Goal: Information Seeking & Learning: Learn about a topic

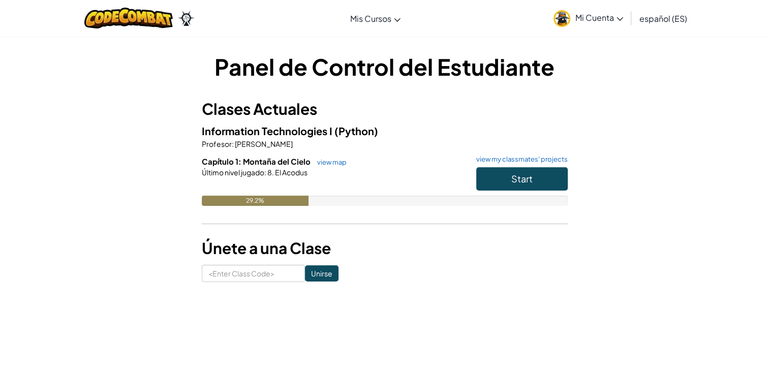
drag, startPoint x: 589, startPoint y: 13, endPoint x: 594, endPoint y: 9, distance: 6.1
click at [590, 13] on span "Mi Cuenta" at bounding box center [599, 17] width 48 height 11
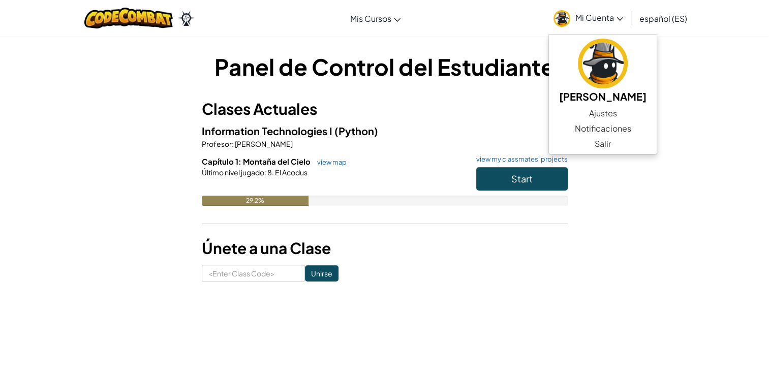
drag, startPoint x: 649, startPoint y: 66, endPoint x: 671, endPoint y: 86, distance: 29.8
click at [667, 79] on div "Panel de Control del Estudiante Clases Actuales Information Technologies I (Pyt…" at bounding box center [384, 166] width 595 height 231
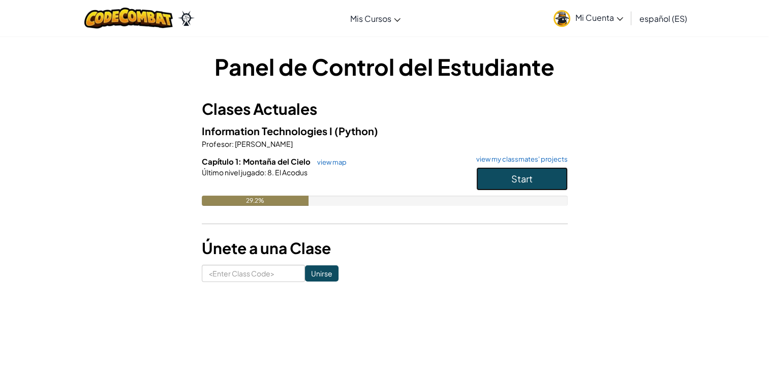
click at [537, 175] on button "Start" at bounding box center [521, 178] width 91 height 23
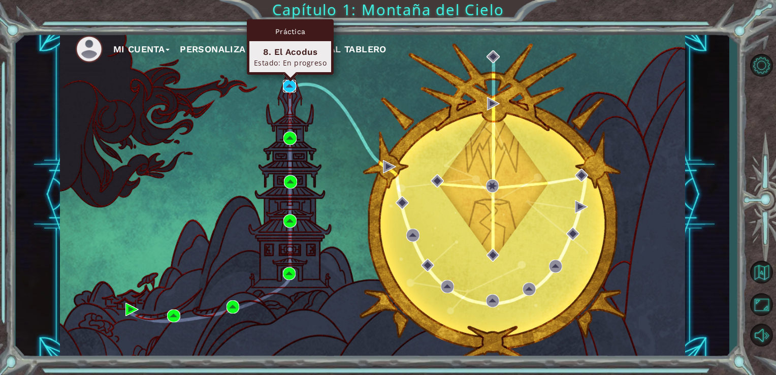
drag, startPoint x: 293, startPoint y: 90, endPoint x: 285, endPoint y: 93, distance: 9.3
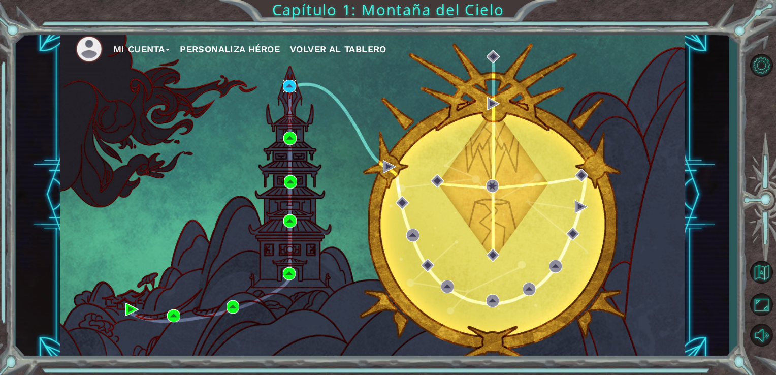
drag, startPoint x: 285, startPoint y: 93, endPoint x: 294, endPoint y: 87, distance: 11.0
click at [294, 87] on img at bounding box center [289, 86] width 13 height 13
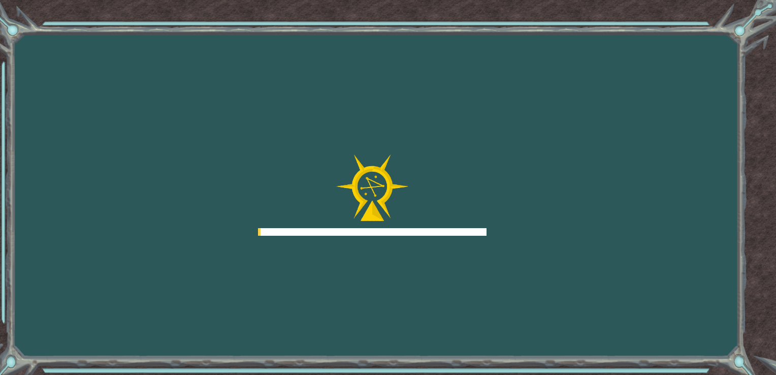
click at [295, 87] on div "Goals Error al cargar desde el servidor. Intenta refrescar la página. Necesitar…" at bounding box center [388, 187] width 776 height 375
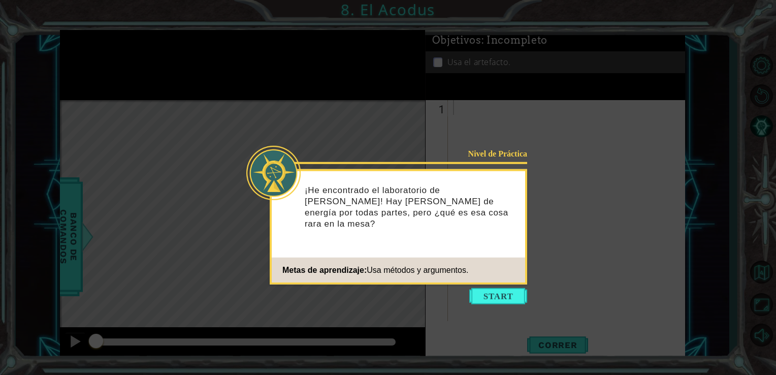
click at [493, 304] on icon at bounding box center [388, 187] width 776 height 375
click at [494, 297] on button "Start" at bounding box center [499, 296] width 58 height 16
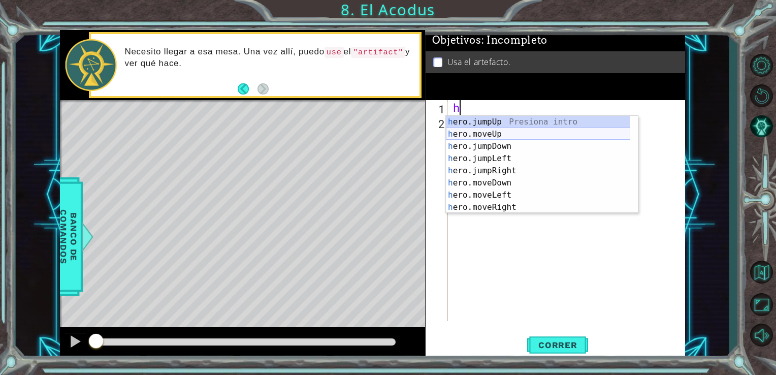
click at [484, 135] on div "h ero.jumpUp Presiona intro h ero.moveUp Presiona intro h ero.jumpDown Presiona…" at bounding box center [538, 177] width 184 height 122
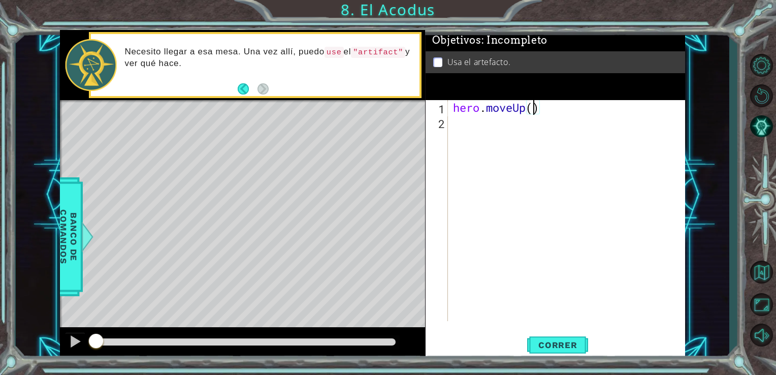
type textarea "hero.moveUp(2)"
click at [507, 128] on div "hero . moveUp ( 2 )" at bounding box center [569, 225] width 237 height 251
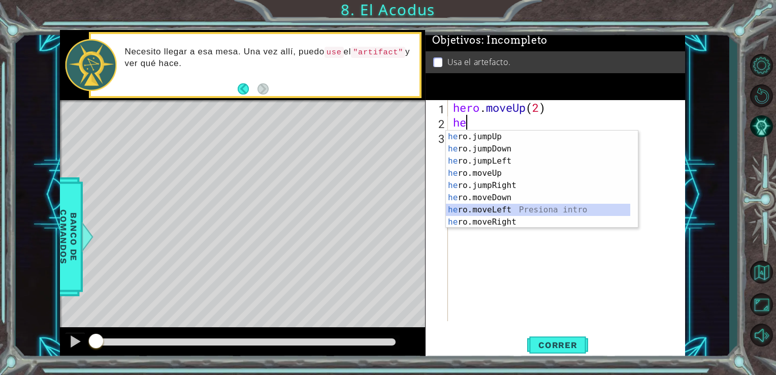
click at [506, 208] on div "he ro.jumpUp Presiona intro he ro.jumpDown Presiona intro he ro.jumpLeft Presio…" at bounding box center [538, 192] width 184 height 122
type textarea "hero.moveLeft(1)"
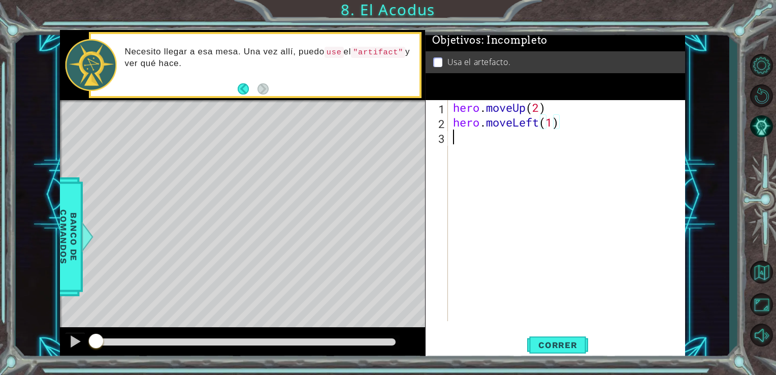
click at [517, 153] on div "hero . moveUp ( 2 ) hero . moveLeft ( 1 )" at bounding box center [569, 225] width 237 height 251
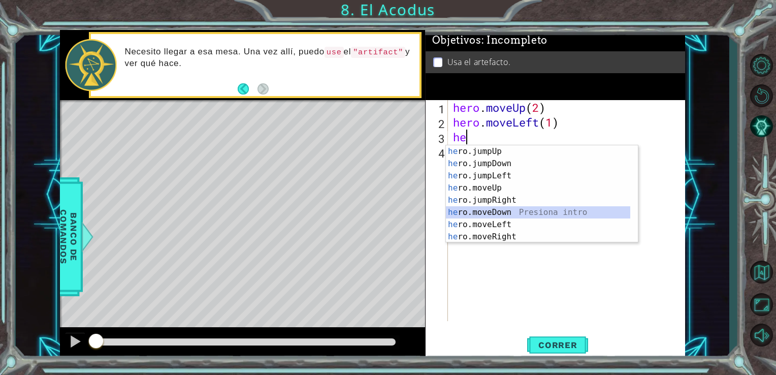
click at [518, 212] on div "he ro.jumpUp Presiona intro he ro.jumpDown Presiona intro he ro.jumpLeft Presio…" at bounding box center [538, 206] width 184 height 122
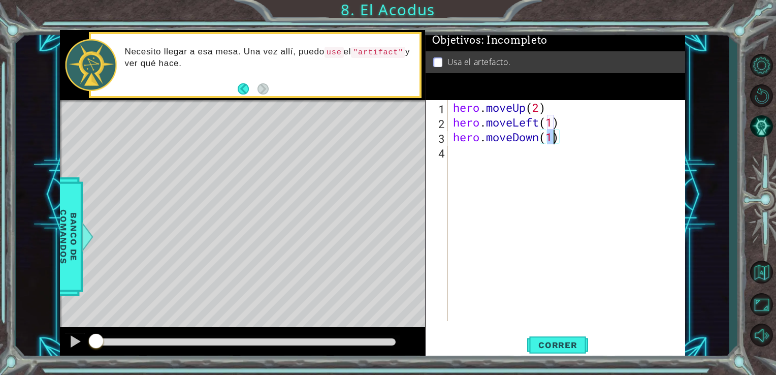
type textarea "hero.moveDown(2)"
click at [534, 165] on div "hero . moveUp ( 2 ) hero . moveLeft ( 1 ) hero . moveDown ( 2 )" at bounding box center [569, 225] width 237 height 251
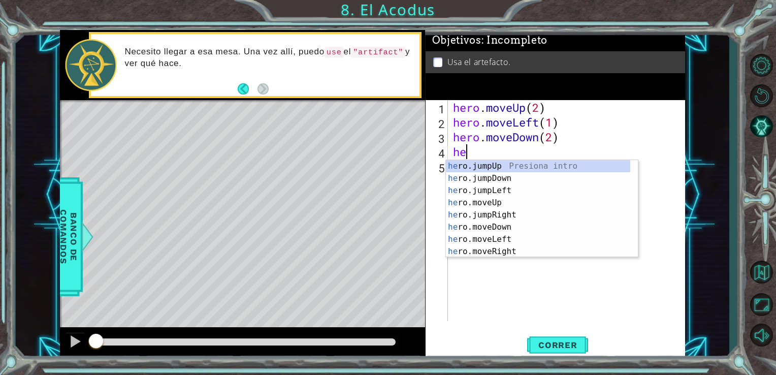
type textarea "her"
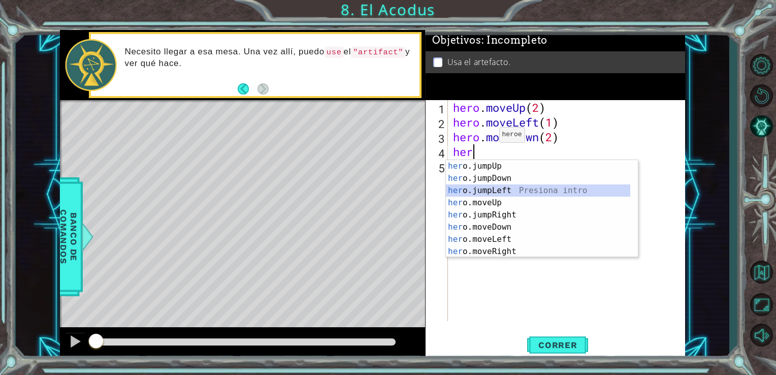
click at [535, 187] on div "her o.jumpUp Presiona intro her o.jumpDown Presiona intro her o.jumpLeft Presio…" at bounding box center [538, 221] width 184 height 122
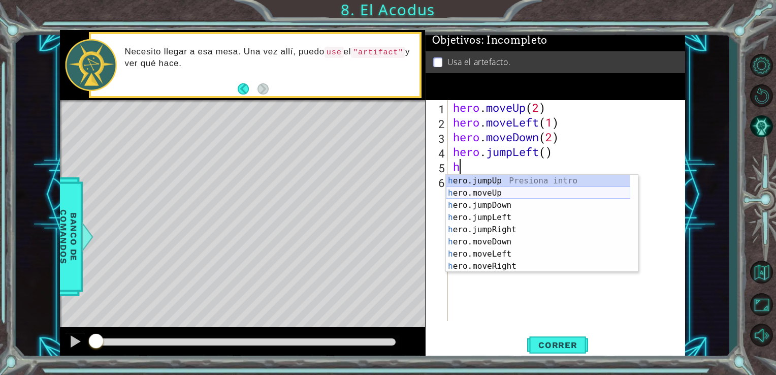
click at [523, 190] on div "h ero.jumpUp Presiona intro h ero.moveUp Presiona intro h ero.jumpDown Presiona…" at bounding box center [538, 236] width 184 height 122
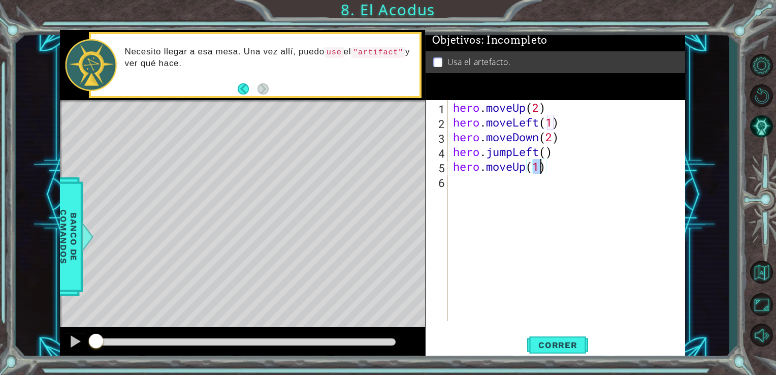
type textarea "hero.moveUp(2)"
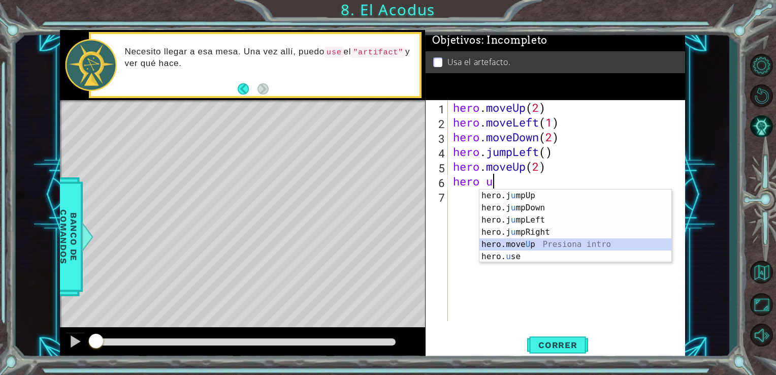
click at [500, 251] on div "hero.j u mpUp Presiona intro hero.j u mpDown Presiona intro hero.j u mpLeft Pre…" at bounding box center [576, 239] width 192 height 98
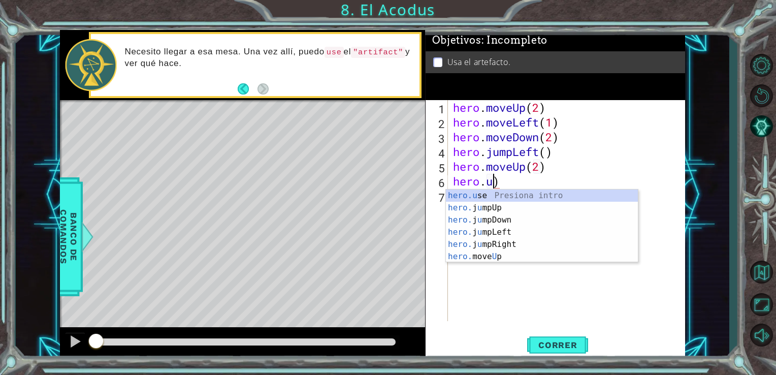
scroll to position [0, 2]
click at [562, 196] on div "hero.u se Presiona intro hero. j u mpUp Presiona intro hero. j u mpDown Presion…" at bounding box center [542, 239] width 192 height 98
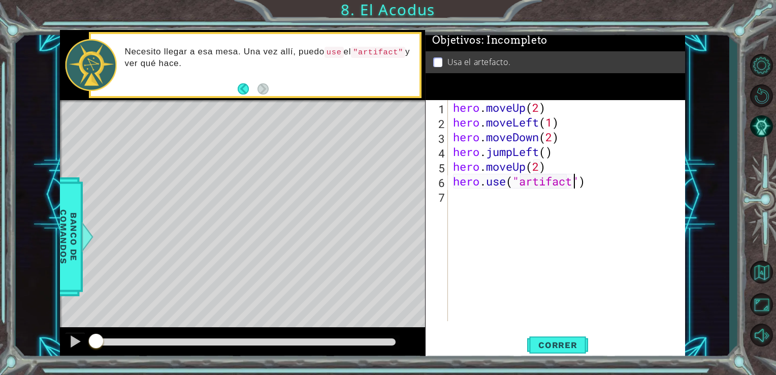
scroll to position [0, 5]
click at [552, 349] on span "Correr" at bounding box center [557, 345] width 59 height 10
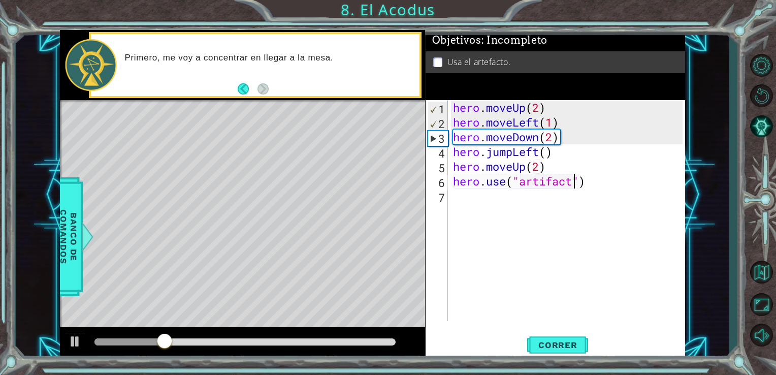
click at [564, 164] on div "hero . moveUp ( 2 ) hero . moveLeft ( 1 ) hero . moveDown ( 2 ) hero . jumpLeft…" at bounding box center [569, 225] width 237 height 251
type textarea "hero.moveUp(2)"
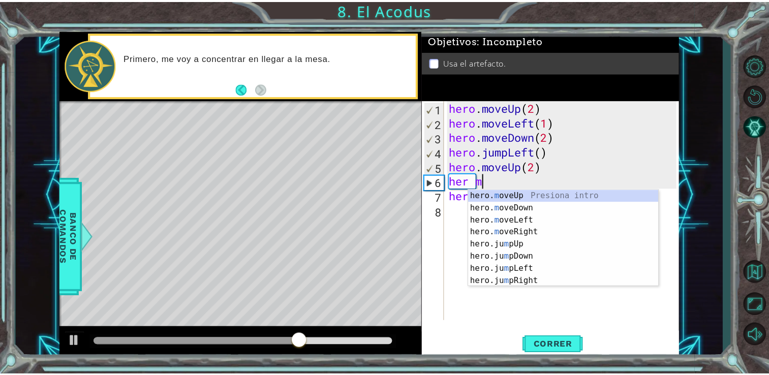
scroll to position [0, 1]
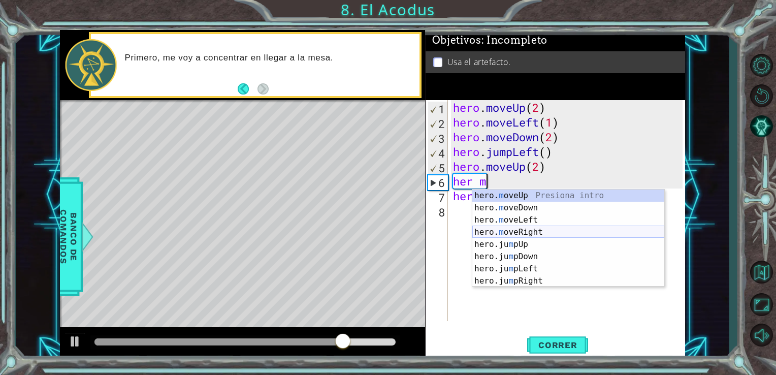
click at [516, 231] on div "hero. m oveUp Presiona intro hero. m oveDown Presiona intro hero. m oveLeft Pre…" at bounding box center [569, 251] width 192 height 122
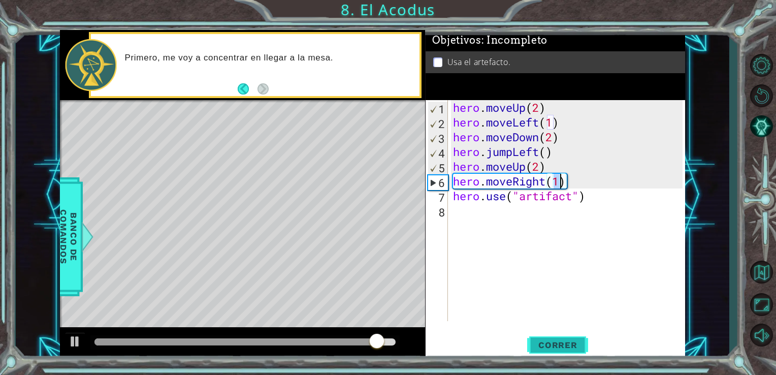
type textarea "hero.moveRight(1)"
click at [548, 342] on span "Correr" at bounding box center [557, 345] width 59 height 10
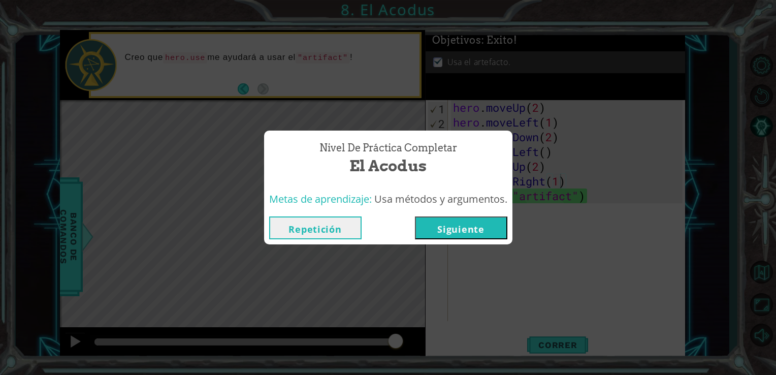
click at [460, 228] on button "Siguiente" at bounding box center [461, 227] width 92 height 23
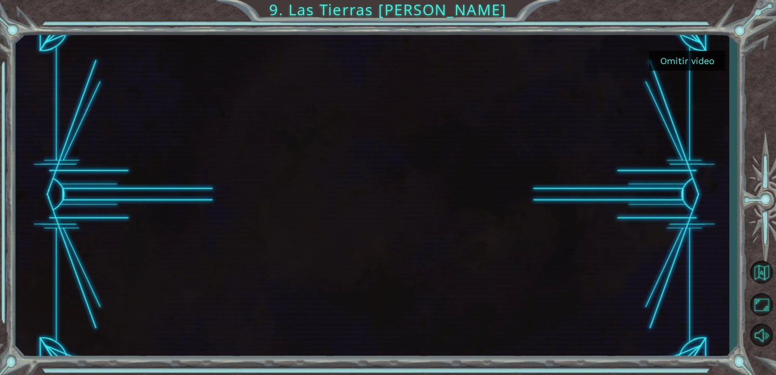
click at [671, 52] on button "Omitir video" at bounding box center [687, 61] width 76 height 20
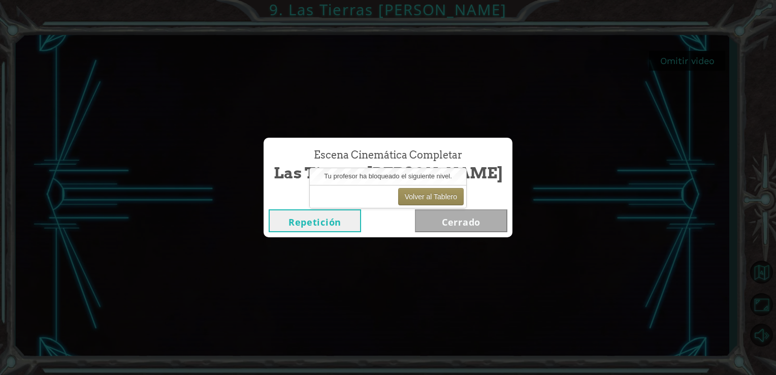
click at [273, 87] on div "Escena Cinemática Completar Las Tierras [PERSON_NAME] Repetición [GEOGRAPHIC_DA…" at bounding box center [388, 187] width 776 height 375
drag, startPoint x: 179, startPoint y: 108, endPoint x: 697, endPoint y: 97, distance: 518.4
click at [250, 97] on div "Escena Cinemática Completar Las Tierras [PERSON_NAME] Repetición [GEOGRAPHIC_DA…" at bounding box center [388, 187] width 776 height 375
drag, startPoint x: 327, startPoint y: 256, endPoint x: 319, endPoint y: 259, distance: 9.2
click at [319, 259] on div "Escena Cinemática Completar Las Tierras [PERSON_NAME] Repetición [GEOGRAPHIC_DA…" at bounding box center [388, 187] width 776 height 375
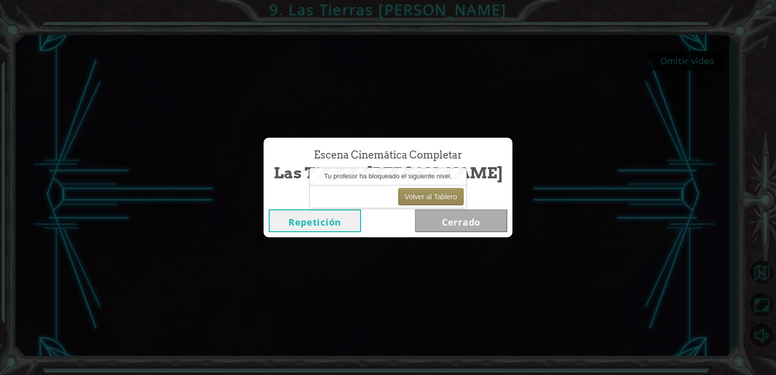
click at [329, 225] on button "Repetición" at bounding box center [315, 220] width 92 height 23
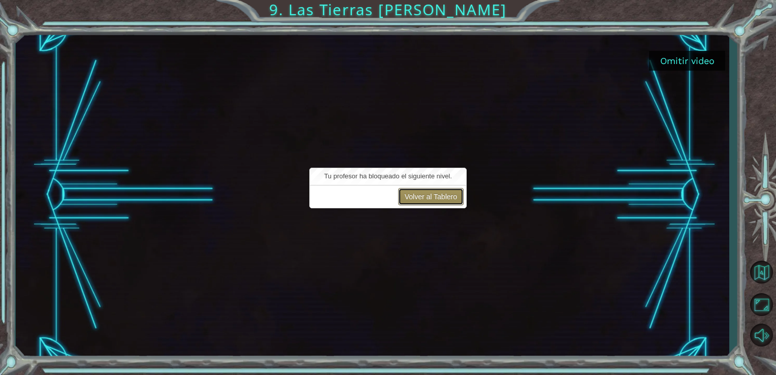
click at [443, 192] on button "Volver al Tablero" at bounding box center [431, 196] width 66 height 17
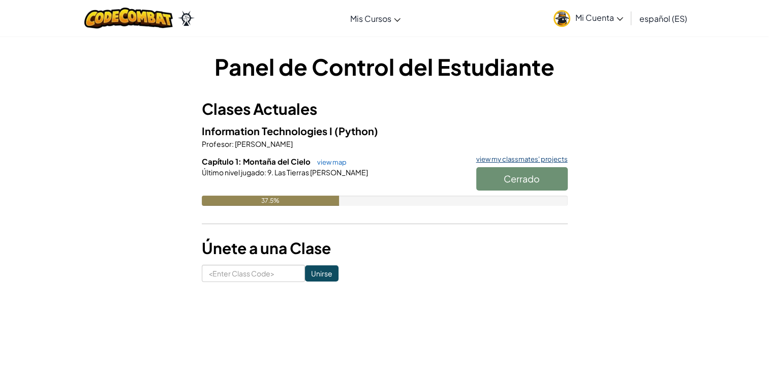
click at [512, 159] on link "view my classmates' projects" at bounding box center [519, 159] width 97 height 7
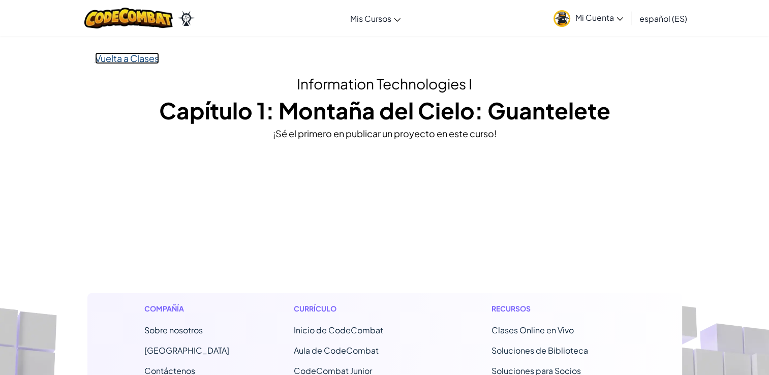
click at [140, 55] on link "Vuelta a Clases" at bounding box center [127, 58] width 64 height 12
